Goal: Information Seeking & Learning: Learn about a topic

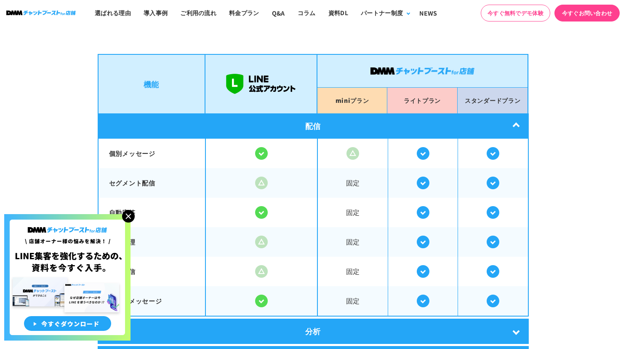
scroll to position [1558, 0]
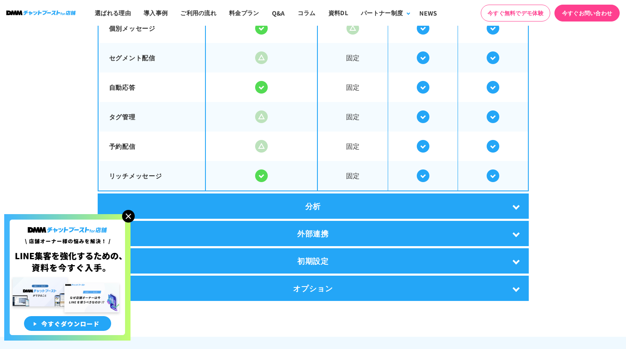
click at [355, 199] on div "分析" at bounding box center [313, 205] width 431 height 25
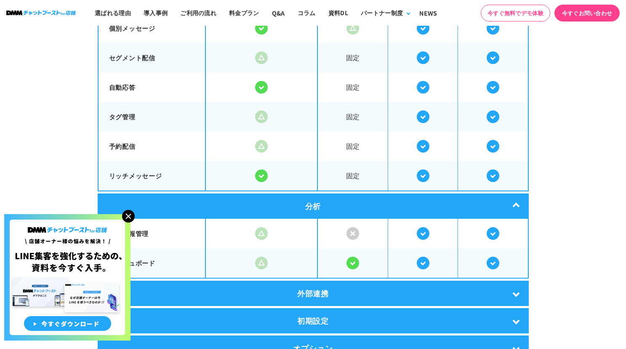
scroll to position [1727, 0]
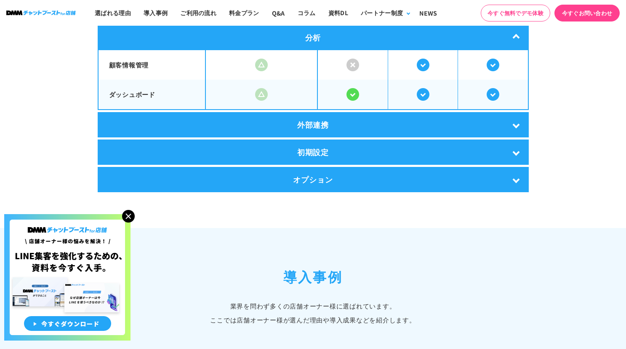
click at [127, 215] on img at bounding box center [128, 216] width 13 height 13
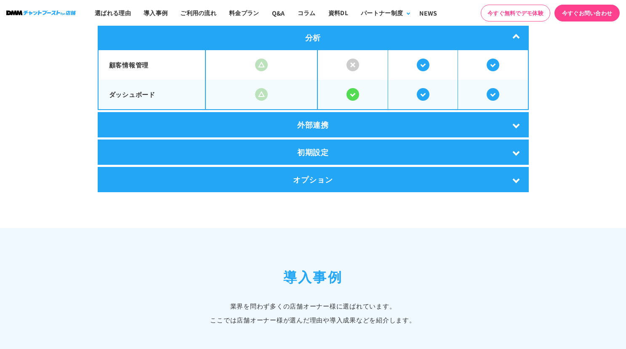
click at [227, 125] on div "外部連携" at bounding box center [313, 124] width 431 height 25
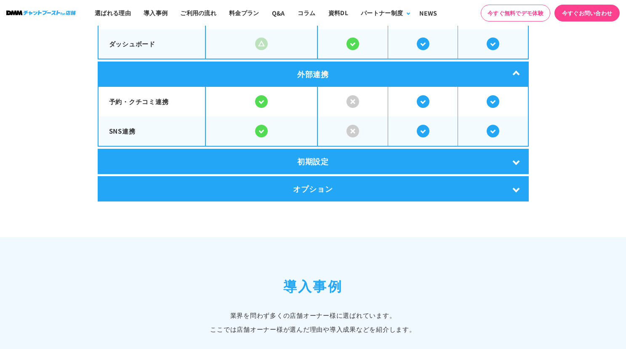
scroll to position [1811, 0]
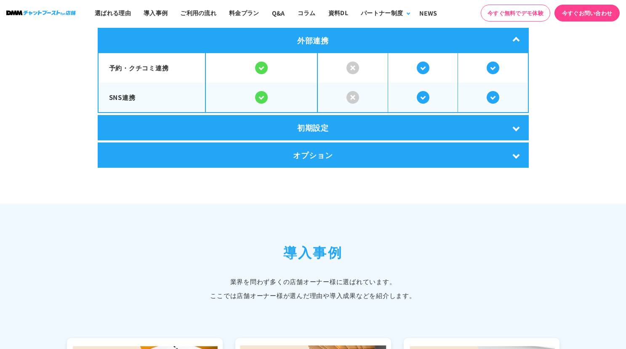
click at [227, 118] on div "初期設定" at bounding box center [313, 127] width 431 height 25
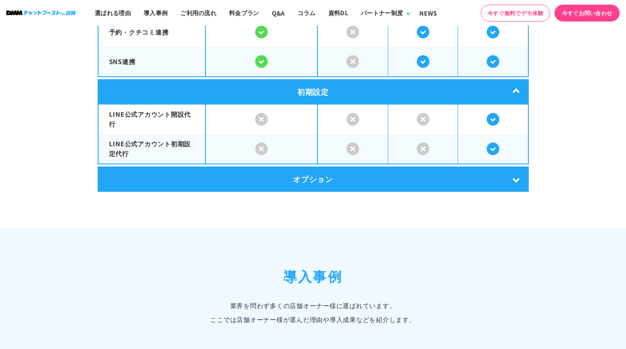
scroll to position [1895, 0]
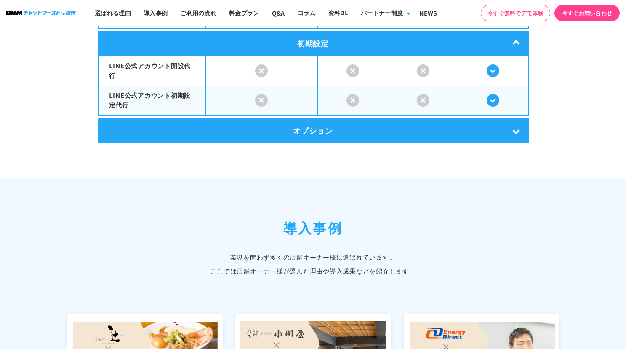
click at [225, 130] on div "オプション" at bounding box center [313, 130] width 431 height 25
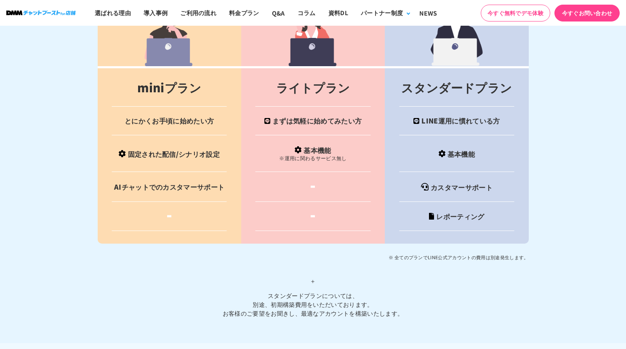
scroll to position [3538, 0]
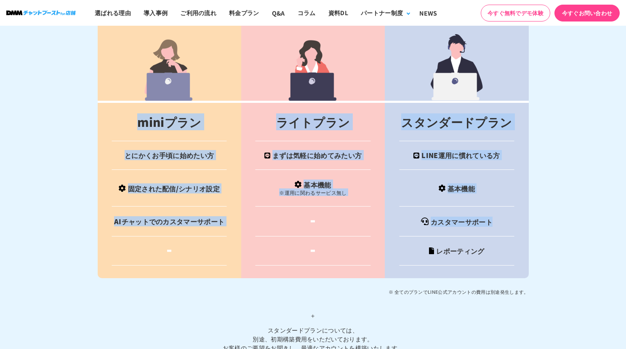
drag, startPoint x: 134, startPoint y: 122, endPoint x: 210, endPoint y: 239, distance: 139.6
click at [210, 239] on tbody "miniプラン ライトプラン スタンダードプラン とにかくお手頃に始めたい方 まずは気軽に始めてみたい方 LINE運用に慣れている方 固定された配信/シナリオ…" at bounding box center [313, 190] width 431 height 176
click at [216, 226] on td "AIチャットでのカスタマーサポート" at bounding box center [170, 221] width 144 height 30
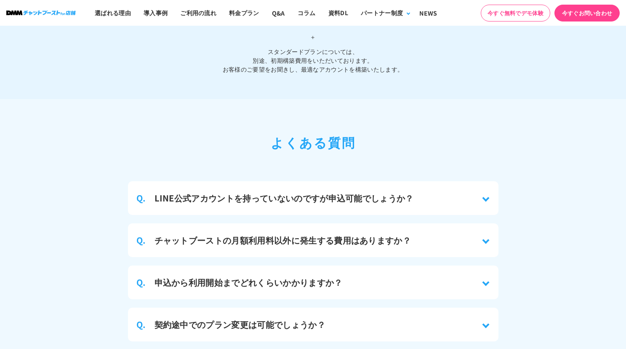
scroll to position [3875, 0]
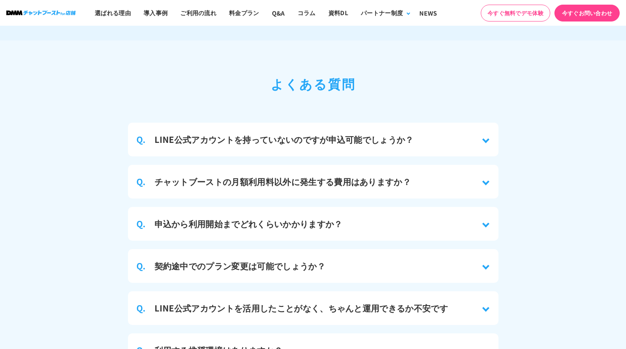
click at [288, 133] on h3 "LINE公式アカウントを持っていないのですが申込可能でしょうか？" at bounding box center [284, 139] width 259 height 13
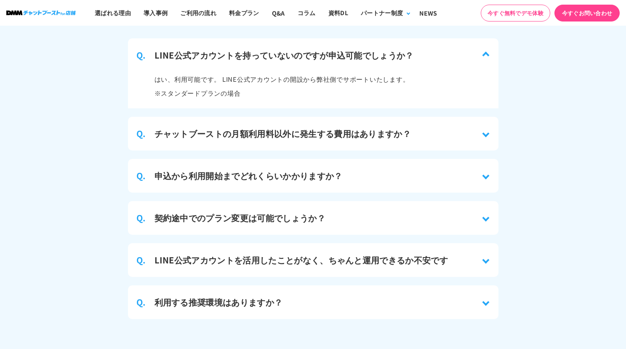
click at [228, 119] on div "Q. チャットブーストの月額利用料以外に発生する費用はありますか？" at bounding box center [313, 134] width 371 height 34
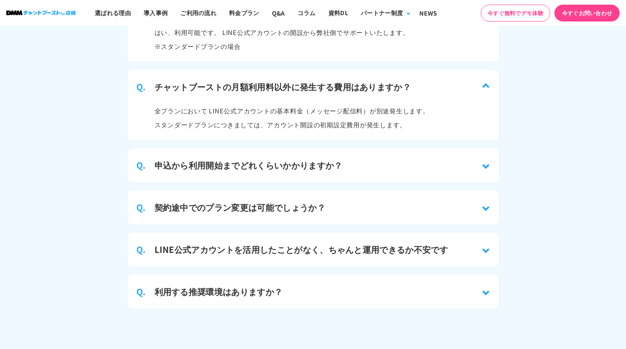
scroll to position [4085, 0]
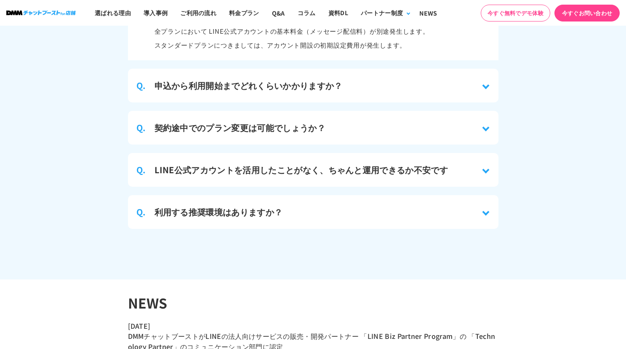
click at [219, 83] on h3 "申込から利用開始までどれくらいかかりますか？" at bounding box center [249, 85] width 188 height 13
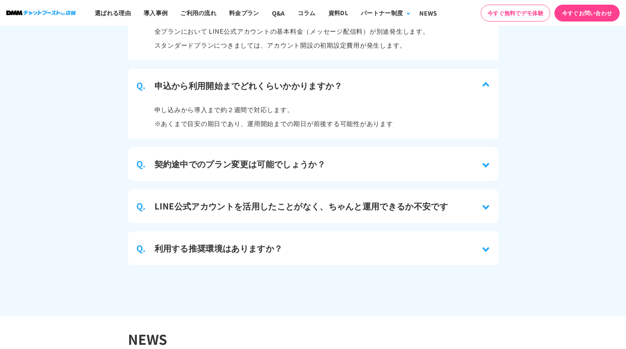
click at [241, 147] on div "Q. 契約途中でのプラン変更は可能でしょうか？" at bounding box center [313, 164] width 371 height 34
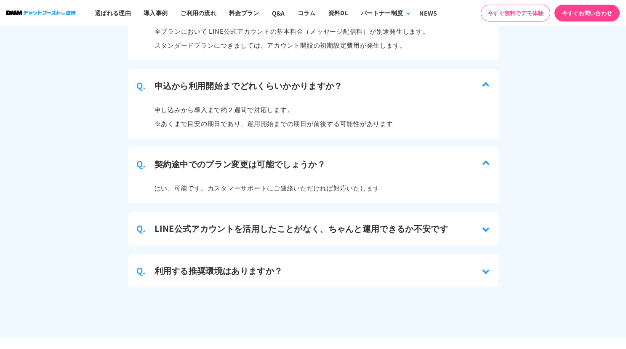
click at [267, 211] on div "Q. LINE公式アカウントを活用したことがなく、ちゃんと運用できるか不安です" at bounding box center [313, 228] width 371 height 34
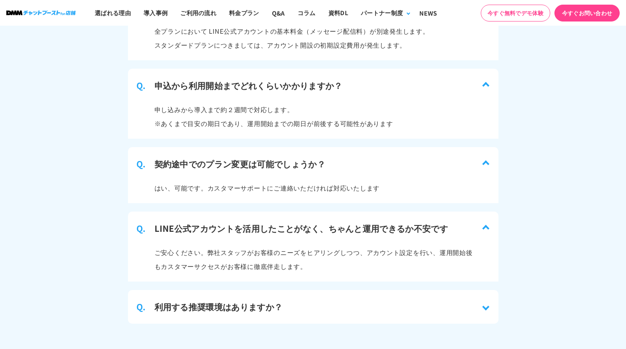
click at [210, 266] on p "ご安心ください。弊社スタッフがお客様のニーズをヒアリングしつつ、アカウント設定を行い、運用開始後もカスタマーサクセスがお客様に徹底伴走します。" at bounding box center [314, 259] width 319 height 28
drag, startPoint x: 197, startPoint y: 294, endPoint x: 182, endPoint y: 283, distance: 18.6
click at [195, 293] on div "Q. 利用する推奨環境はありますか？" at bounding box center [313, 307] width 371 height 34
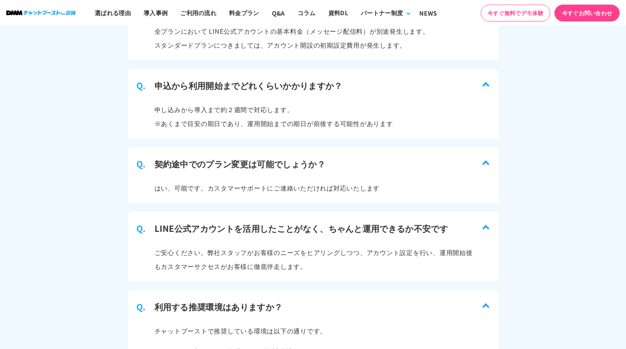
click at [110, 122] on section "よくある質問 Q. LINE公式アカウントを持っていないのですが申込可能でしょうか？ はい、利用可能です。 LINE公式アカウントの開設から弊社側でサポートい…" at bounding box center [313, 257] width 626 height 854
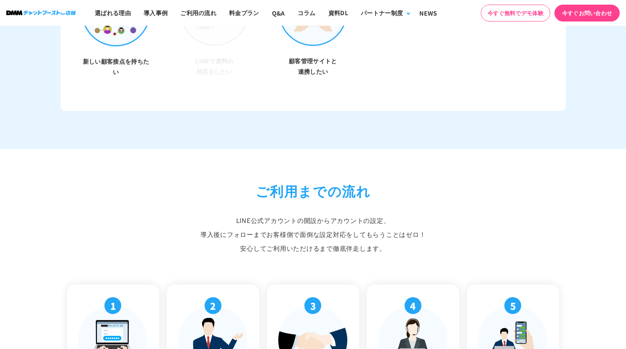
scroll to position [2864, 0]
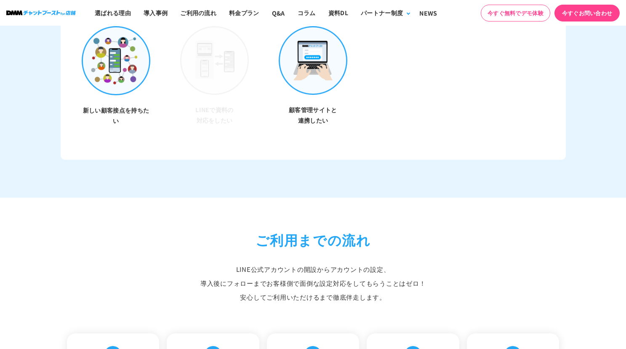
click at [472, 113] on ul "友だち数を増やしたい リピーターを増やしたい LINE上で1対1での 個別対応を行いたい 問い合わせを 自動返信にしたい 顧客管理をしたい 新しい顧客接点を持…" at bounding box center [313, 26] width 493 height 250
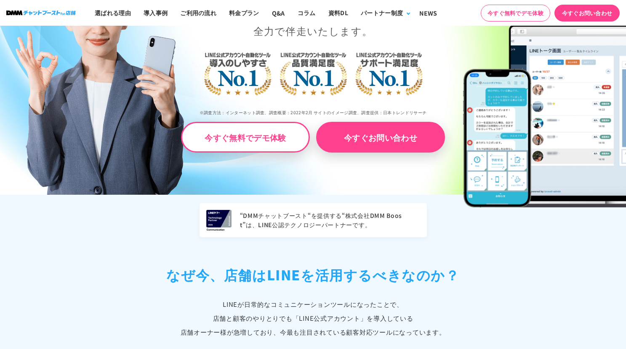
scroll to position [0, 0]
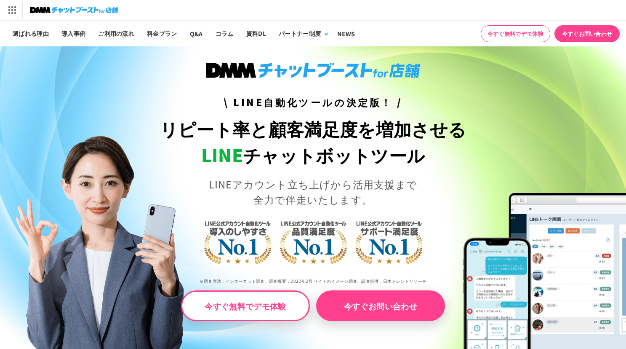
click at [378, 13] on div "[DOMAIN_NAME] トップへ DMM TV 電子書籍 オンラインゲーム 宅配レンタル オンラインクレーンゲーム 光回線・モバイル 旅行・ホテル予約 F…" at bounding box center [313, 10] width 626 height 20
